Goal: Find specific page/section: Find specific page/section

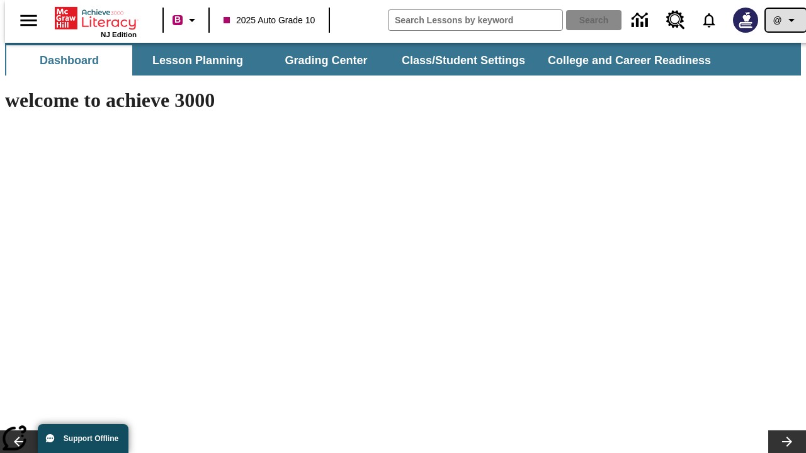
click at [784, 20] on icon "Profile/Settings" at bounding box center [791, 20] width 15 height 15
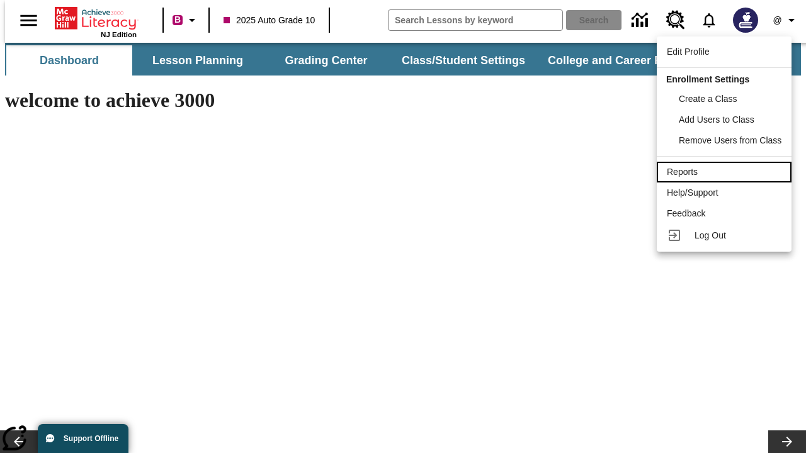
click at [726, 172] on div "Reports" at bounding box center [724, 172] width 115 height 13
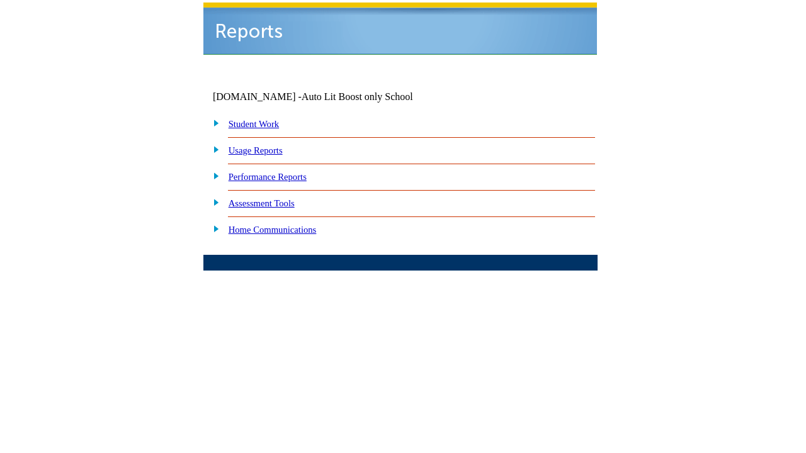
click at [280, 172] on link "Performance Reports" at bounding box center [268, 177] width 78 height 10
